Goal: Find specific page/section: Find specific page/section

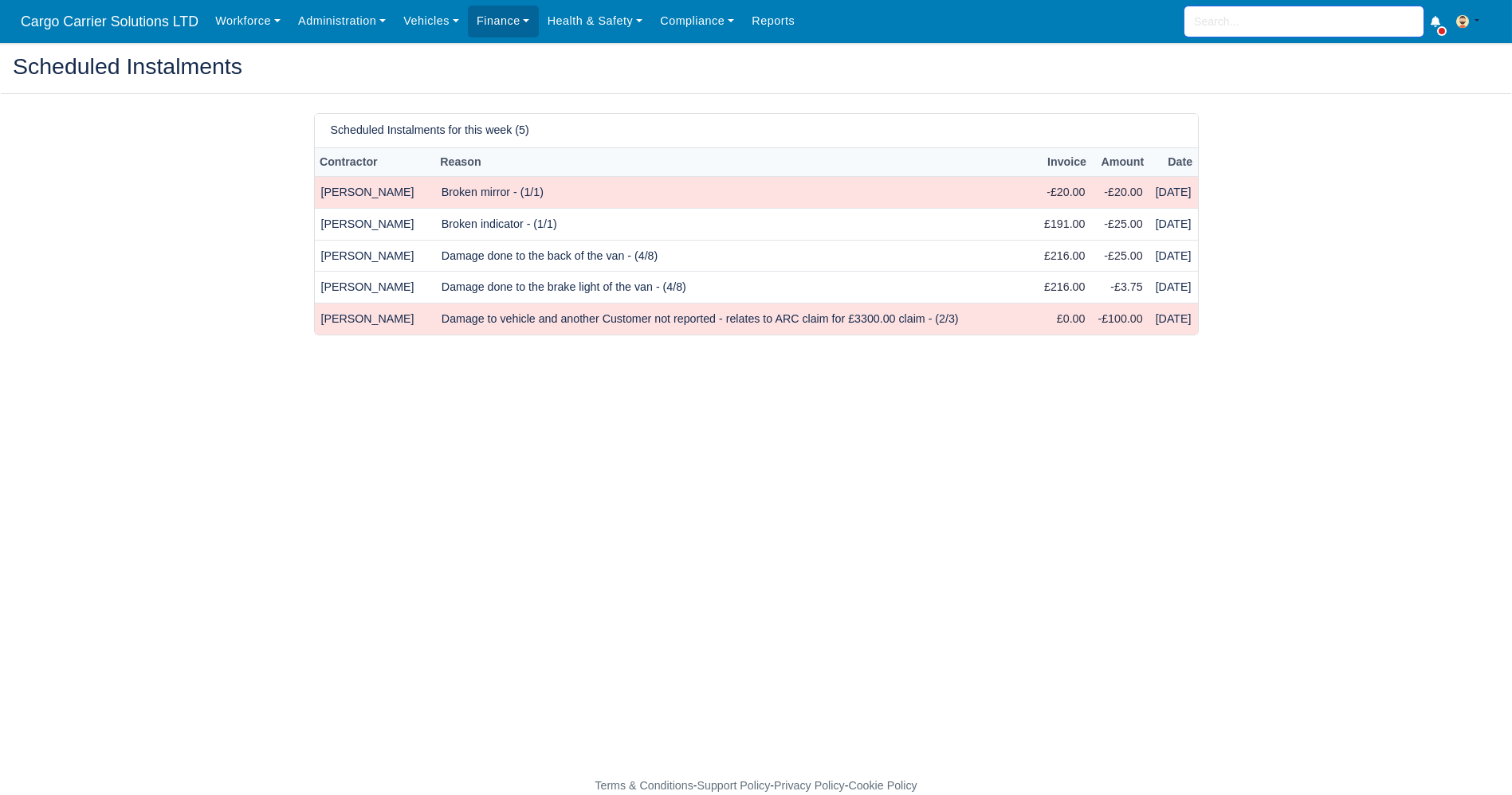
click at [1231, 19] on input "search" at bounding box center [1303, 22] width 239 height 30
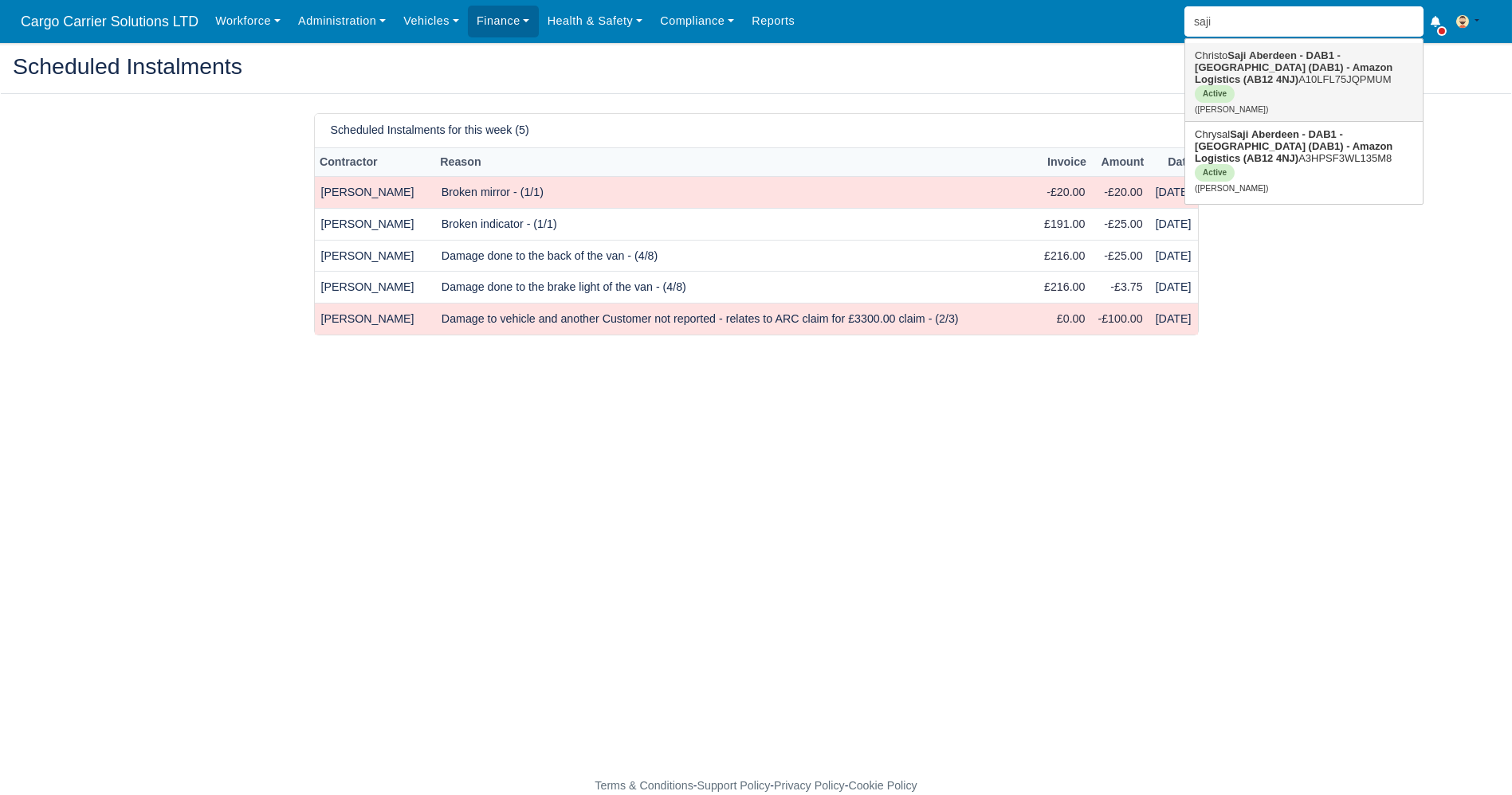
click at [1266, 70] on strong "Aberdeen - DAB1 - [GEOGRAPHIC_DATA] (DAB1) - Amazon Logistics (AB12 4NJ)" at bounding box center [1293, 67] width 198 height 36
type input "[PERSON_NAME]"
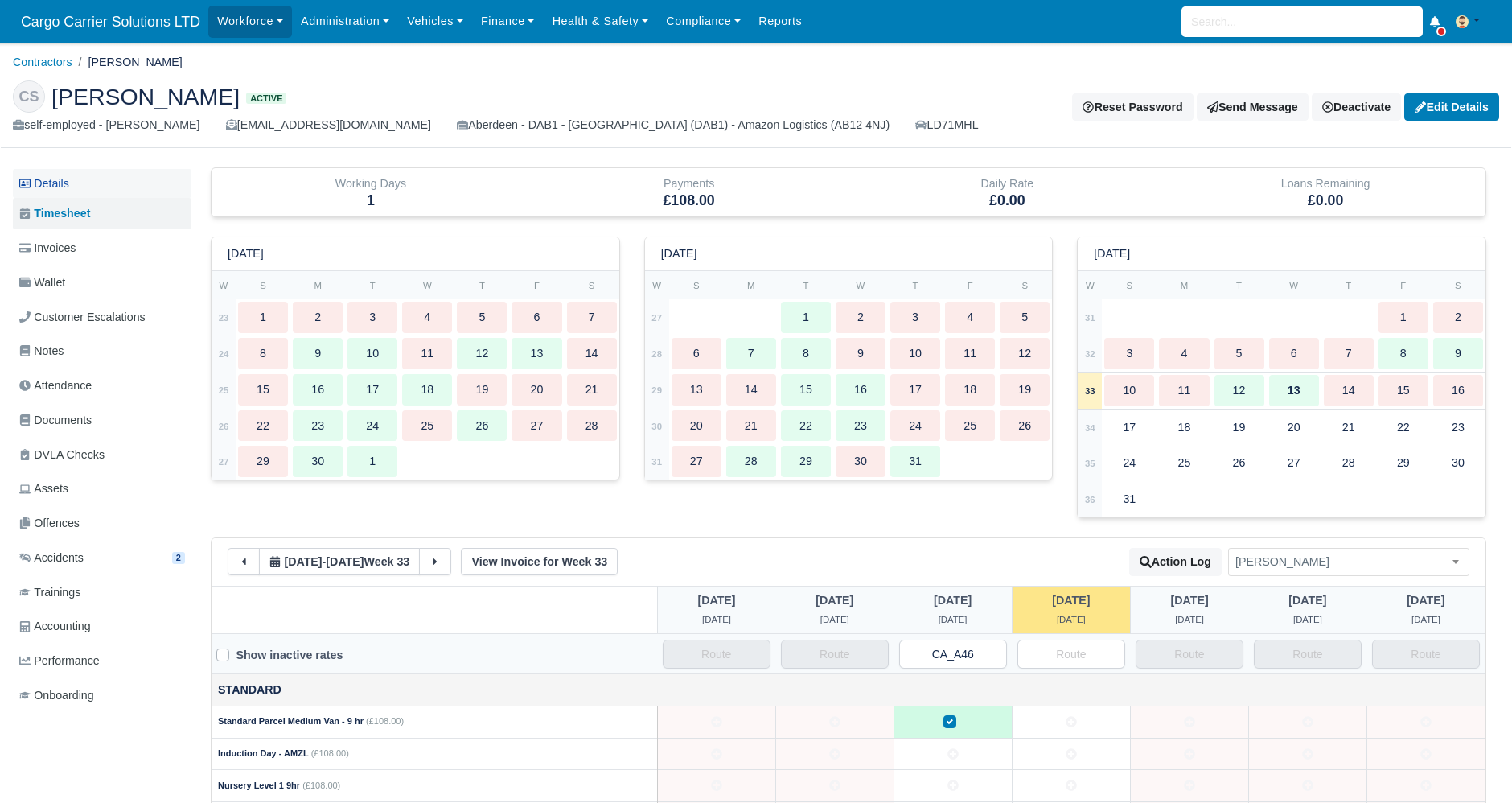
click at [69, 187] on link "Details" at bounding box center [102, 184] width 179 height 30
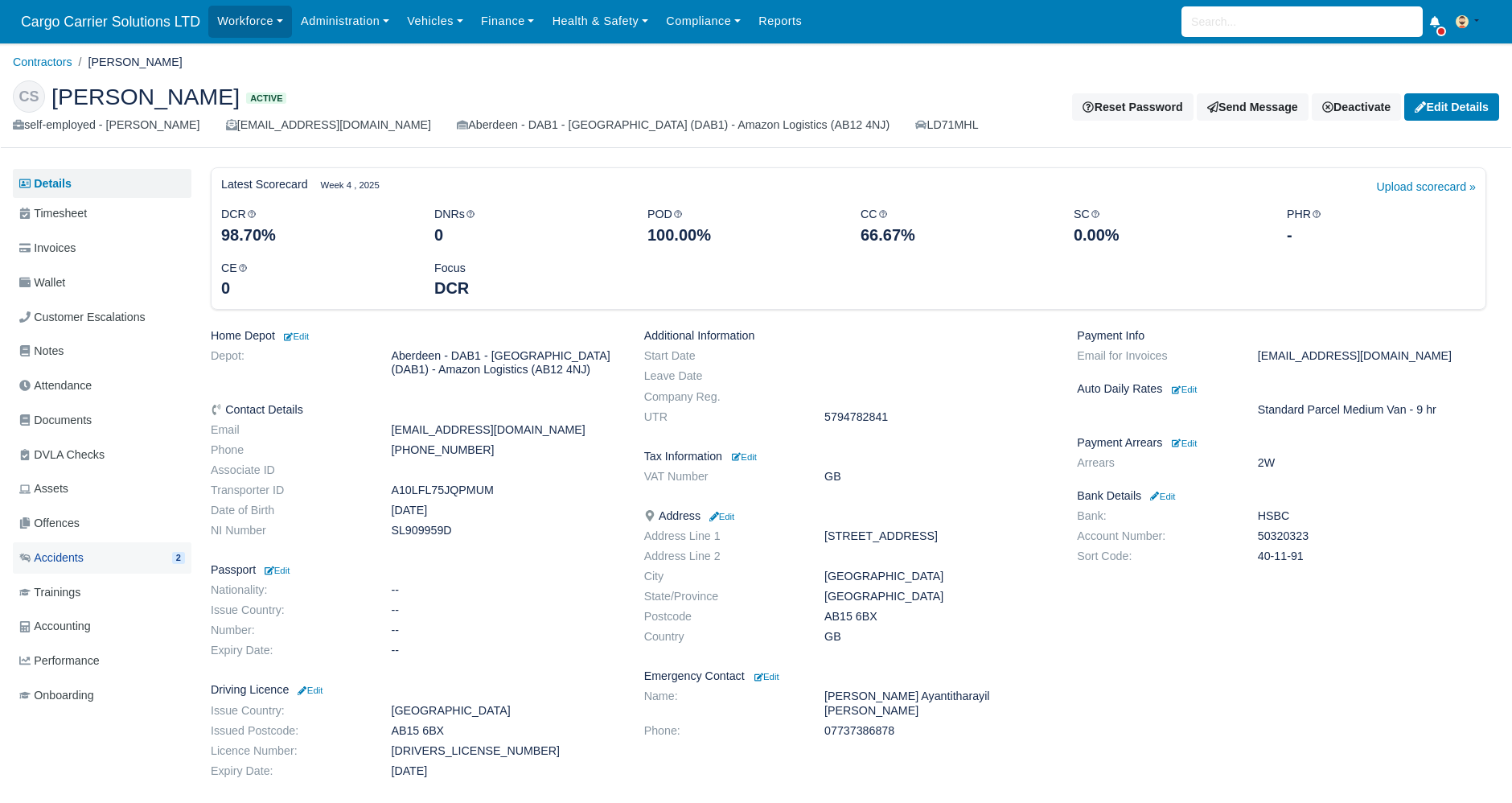
click at [41, 557] on span "Accidents" at bounding box center [52, 558] width 64 height 19
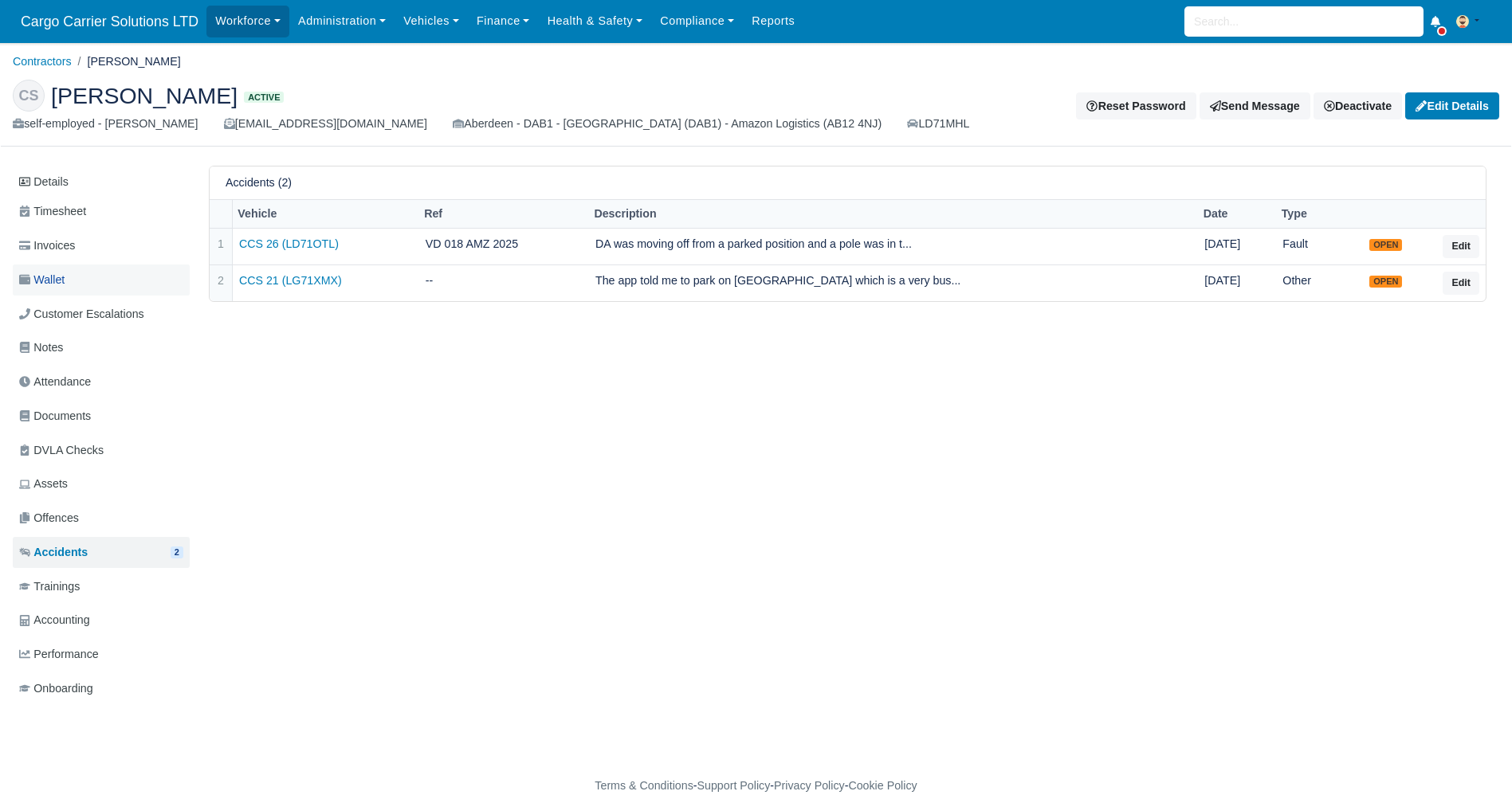
click at [69, 281] on link "Wallet" at bounding box center [101, 280] width 177 height 31
